Goal: Task Accomplishment & Management: Use online tool/utility

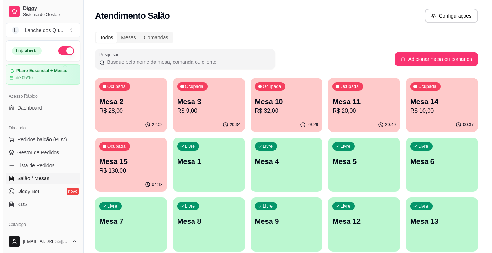
scroll to position [108, 0]
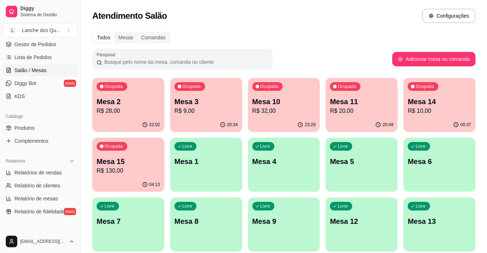
click at [200, 161] on p "Mesa 1" at bounding box center [205, 161] width 63 height 10
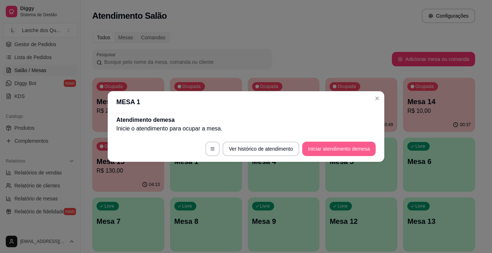
click at [335, 151] on button "Iniciar atendimento de mesa" at bounding box center [339, 149] width 74 height 14
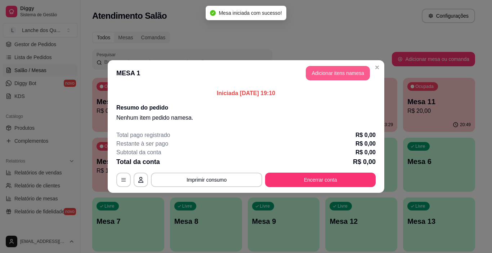
click at [341, 69] on button "Adicionar itens na mesa" at bounding box center [338, 73] width 64 height 14
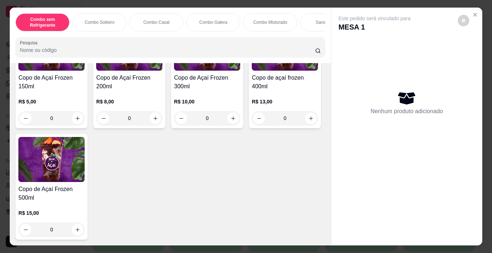
scroll to position [2234, 0]
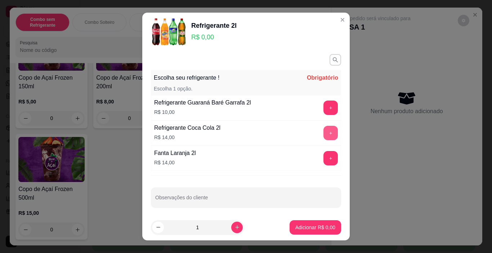
click at [324, 134] on button "+" at bounding box center [331, 133] width 14 height 14
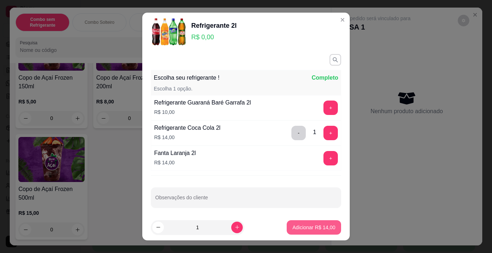
click at [307, 230] on p "Adicionar R$ 14,00" at bounding box center [314, 227] width 43 height 7
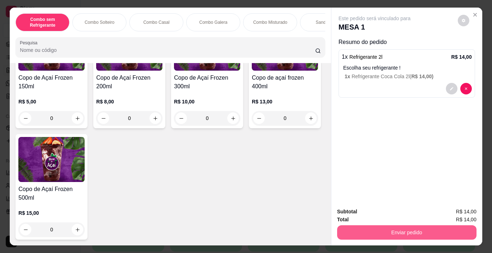
click at [357, 226] on button "Enviar pedido" at bounding box center [406, 232] width 139 height 14
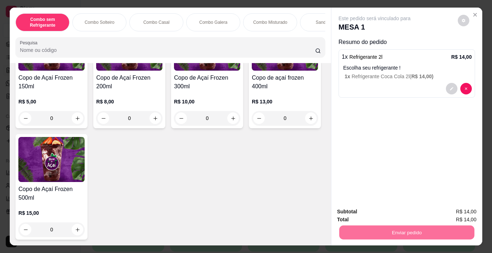
click at [472, 217] on button "Enviar pedido" at bounding box center [457, 212] width 41 height 14
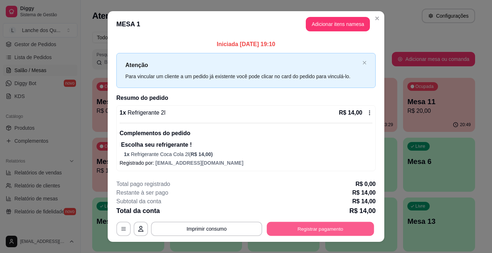
click at [354, 231] on button "Registrar pagamento" at bounding box center [320, 229] width 107 height 14
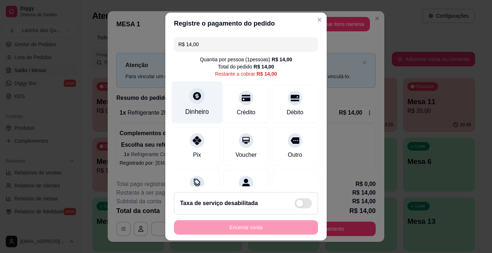
click at [199, 110] on div "Dinheiro" at bounding box center [197, 111] width 24 height 9
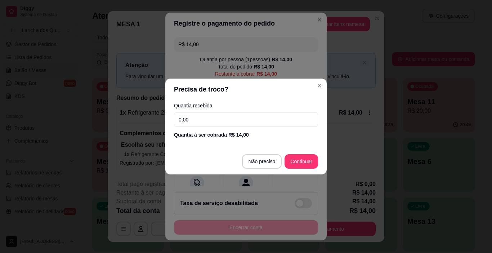
drag, startPoint x: 210, startPoint y: 120, endPoint x: 92, endPoint y: 122, distance: 118.2
click at [92, 122] on div "Precisa de troco? Quantia recebida 0,00 Quantia à ser cobrada R$ 14,00 Não prec…" at bounding box center [246, 126] width 492 height 253
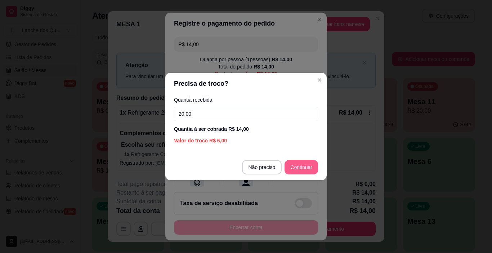
type input "20,00"
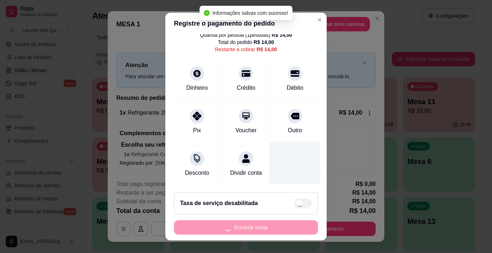
type input "R$ 0,00"
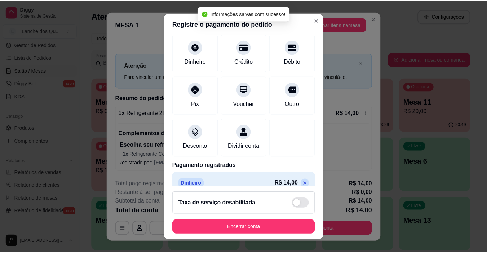
scroll to position [63, 0]
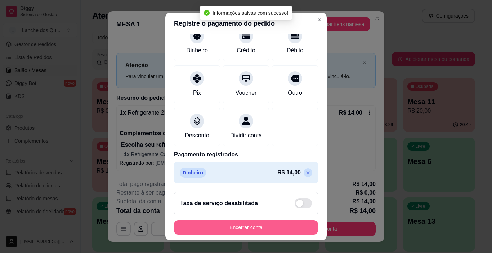
click at [270, 232] on button "Encerrar conta" at bounding box center [246, 227] width 144 height 14
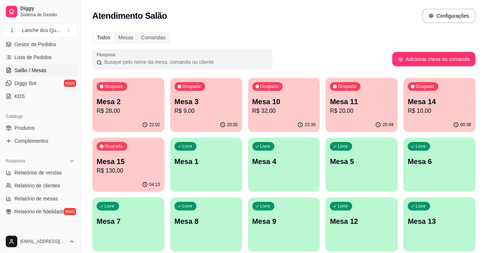
click at [123, 107] on p "R$ 28,00" at bounding box center [128, 111] width 63 height 9
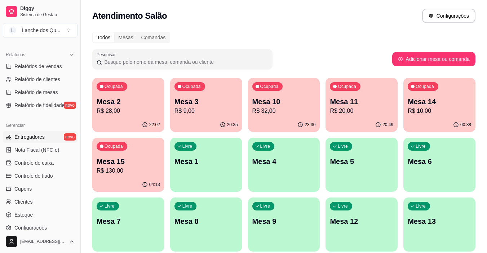
scroll to position [216, 0]
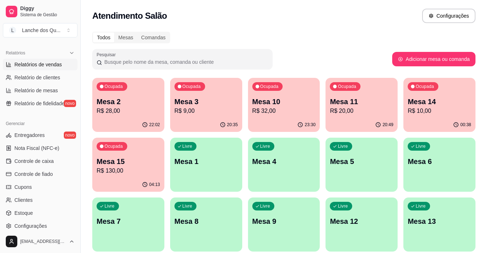
click at [45, 67] on span "Relatórios de vendas" at bounding box center [38, 64] width 48 height 7
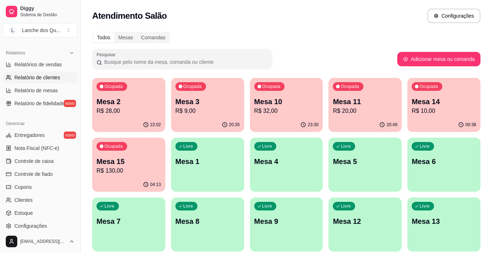
select select "ALL"
select select "0"
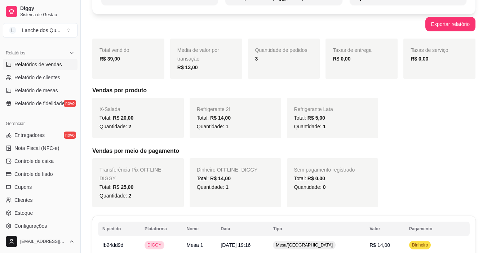
scroll to position [138, 0]
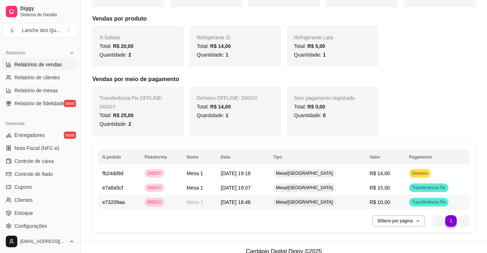
click at [373, 199] on span "R$ 10,00" at bounding box center [379, 202] width 21 height 6
click at [391, 182] on td "R$ 15,00" at bounding box center [385, 188] width 40 height 14
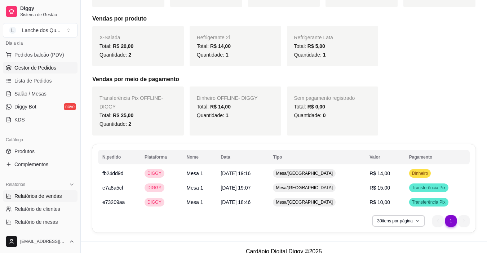
scroll to position [72, 0]
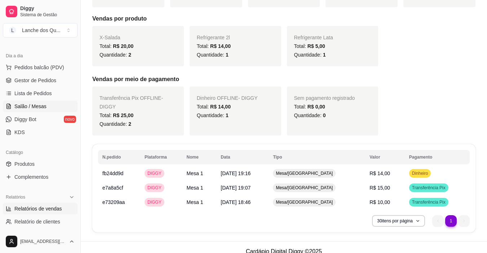
click at [42, 107] on span "Salão / Mesas" at bounding box center [30, 106] width 32 height 7
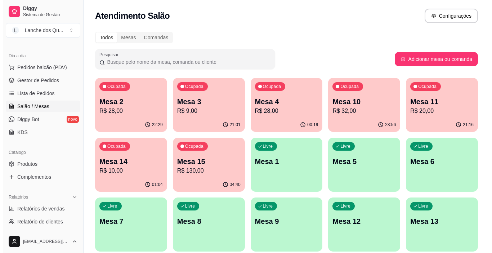
scroll to position [28, 0]
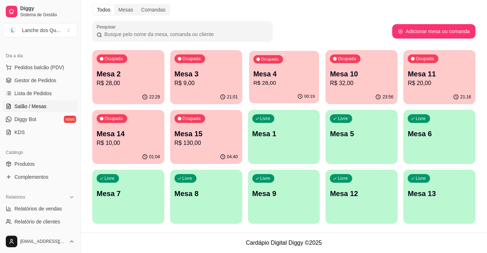
click at [286, 83] on p "R$ 28,00" at bounding box center [284, 83] width 62 height 8
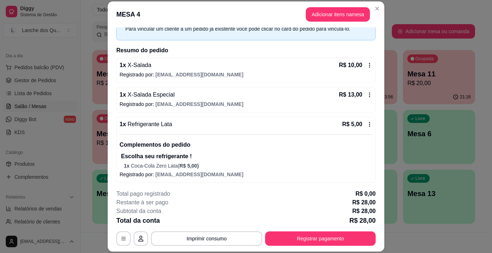
scroll to position [39, 0]
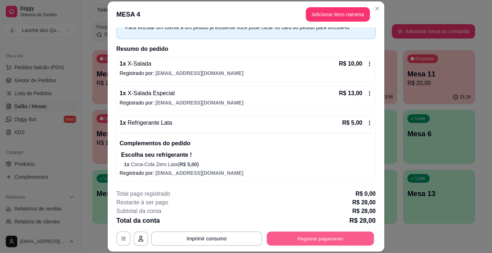
click at [320, 241] on button "Registrar pagamento" at bounding box center [320, 239] width 107 height 14
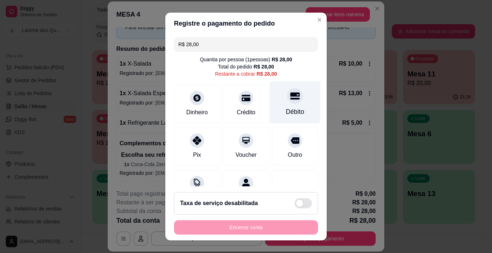
click at [286, 107] on div "Débito" at bounding box center [295, 111] width 18 height 9
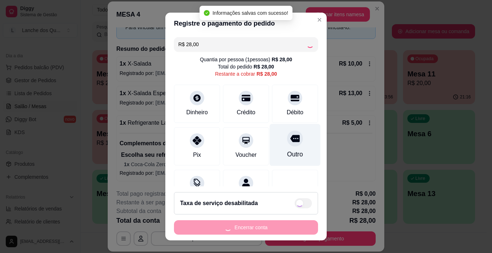
type input "R$ 0,00"
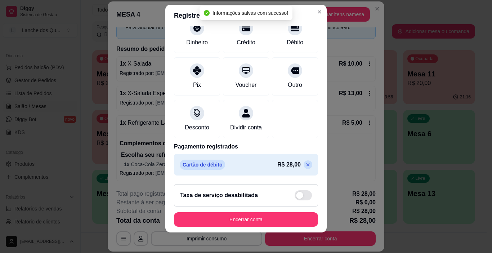
scroll to position [10, 0]
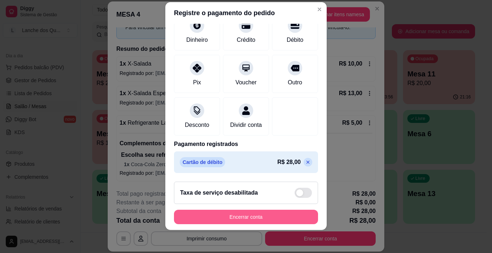
click at [247, 217] on button "Encerrar conta" at bounding box center [246, 217] width 144 height 14
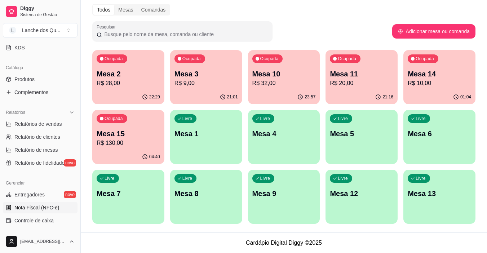
scroll to position [180, 0]
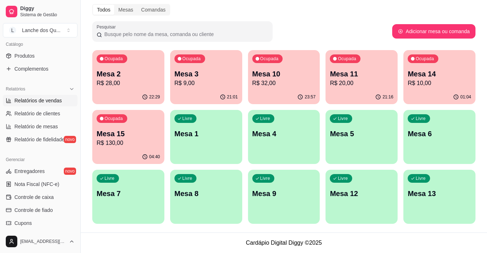
click at [32, 102] on span "Relatórios de vendas" at bounding box center [38, 100] width 48 height 7
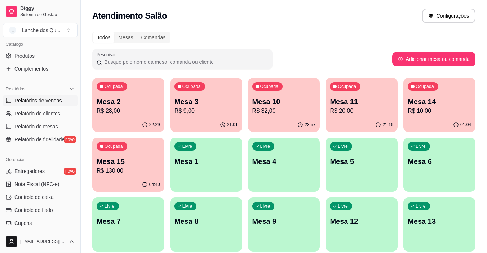
select select "ALL"
select select "0"
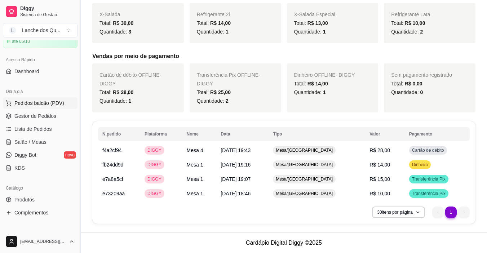
scroll to position [36, 0]
click at [30, 142] on span "Salão / Mesas" at bounding box center [30, 142] width 32 height 7
